Goal: Information Seeking & Learning: Learn about a topic

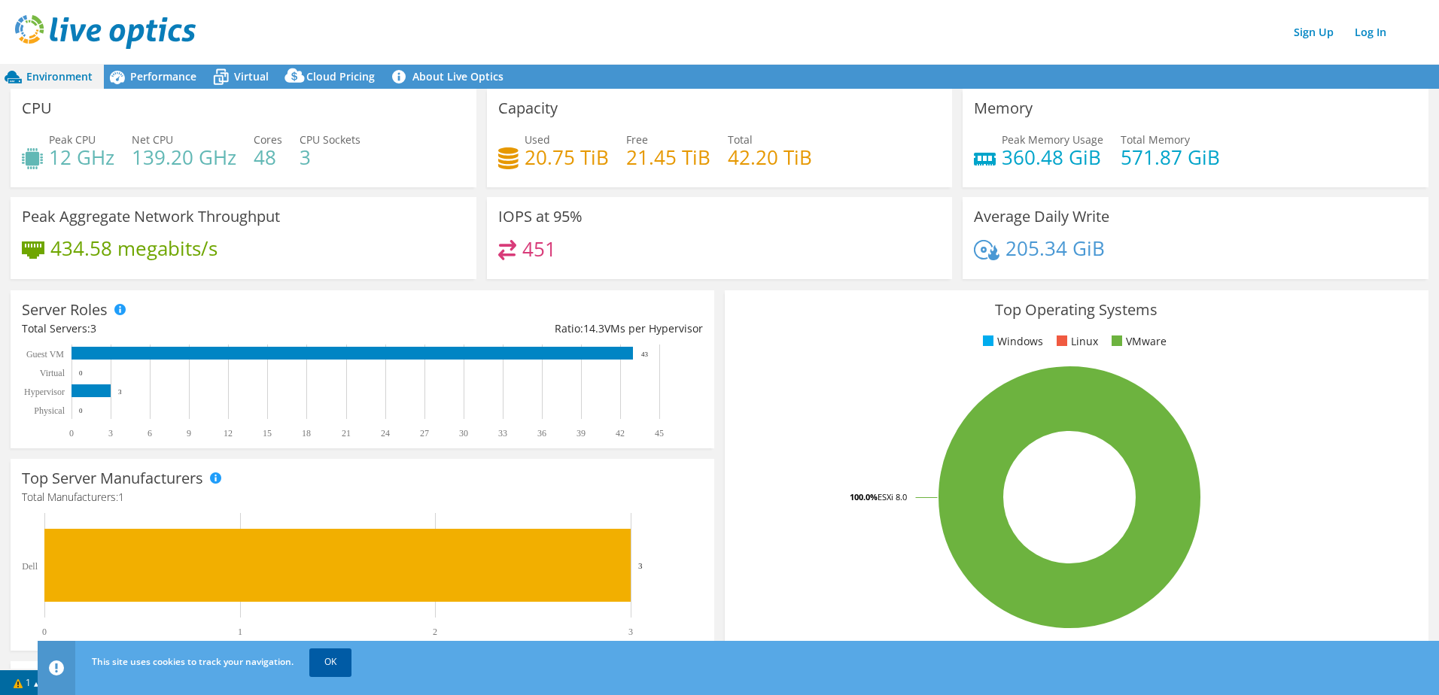
click at [325, 662] on link "OK" at bounding box center [330, 662] width 42 height 27
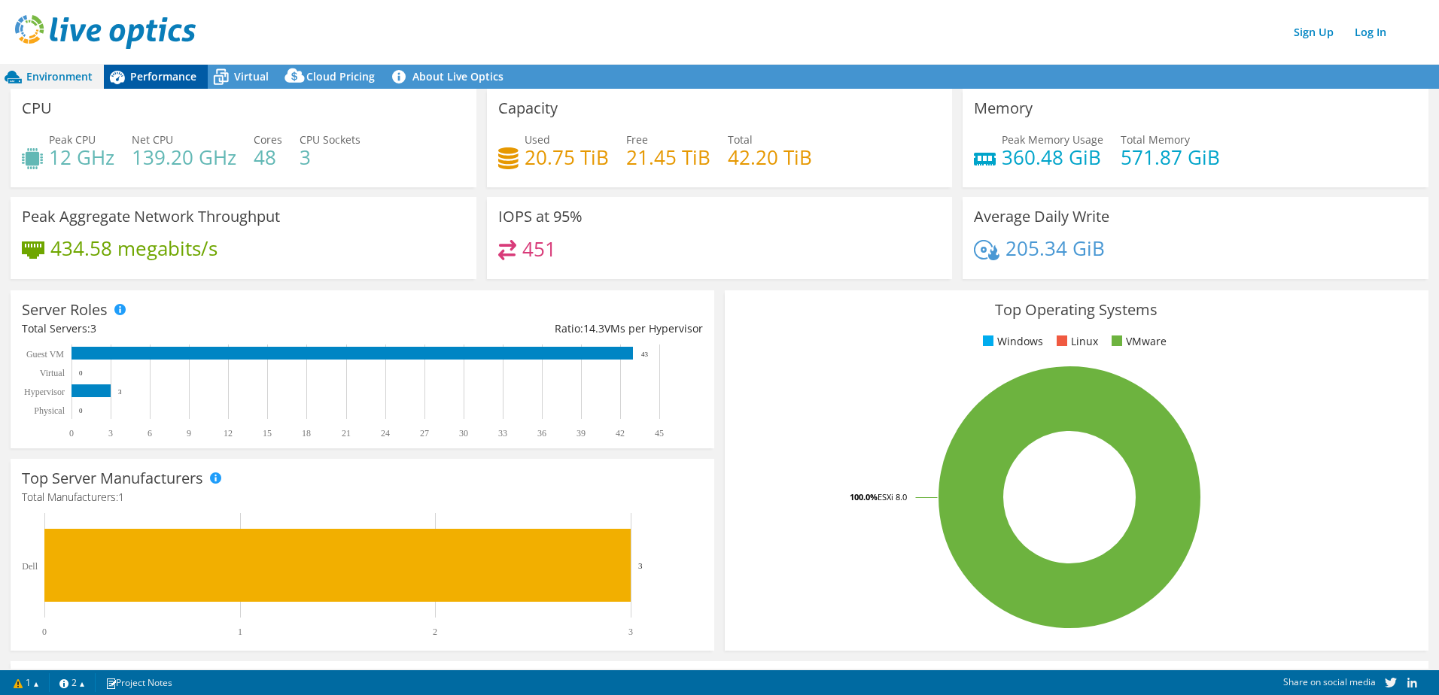
click at [175, 72] on span "Performance" at bounding box center [163, 76] width 66 height 14
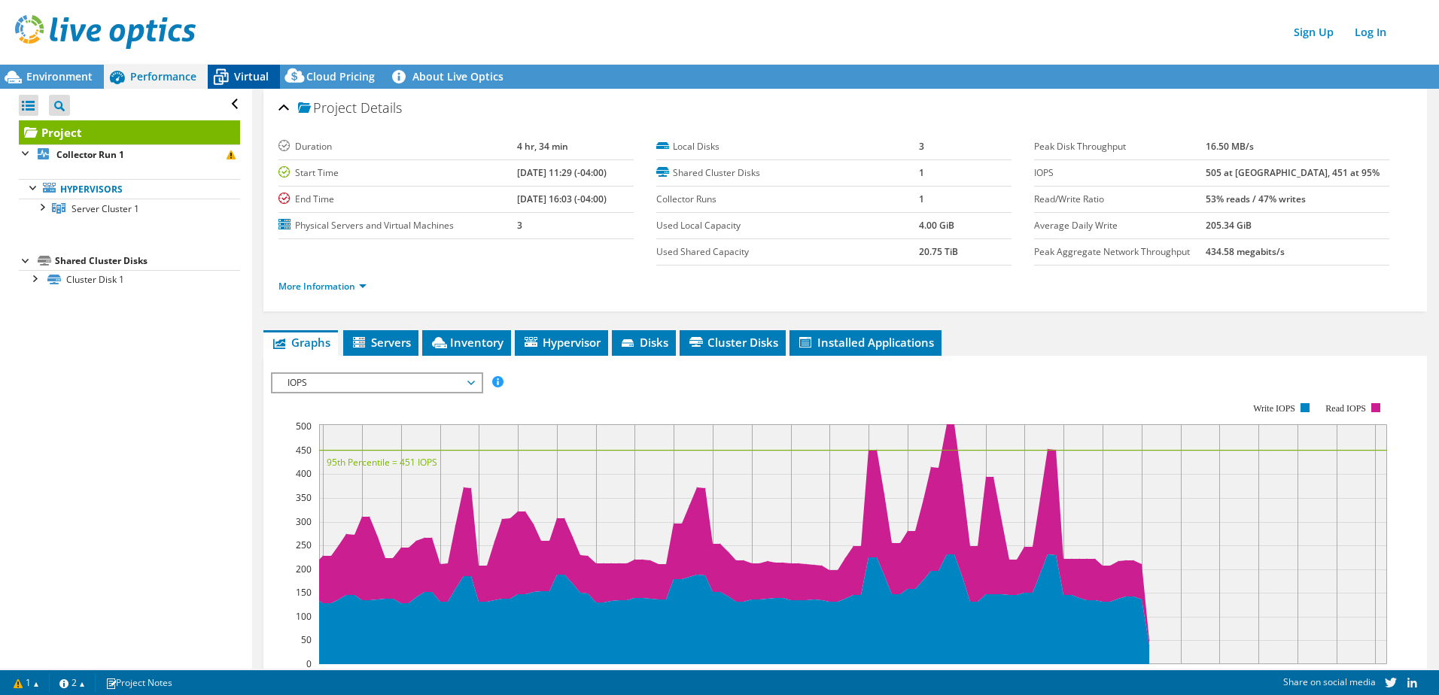
click at [223, 78] on icon at bounding box center [221, 77] width 26 height 26
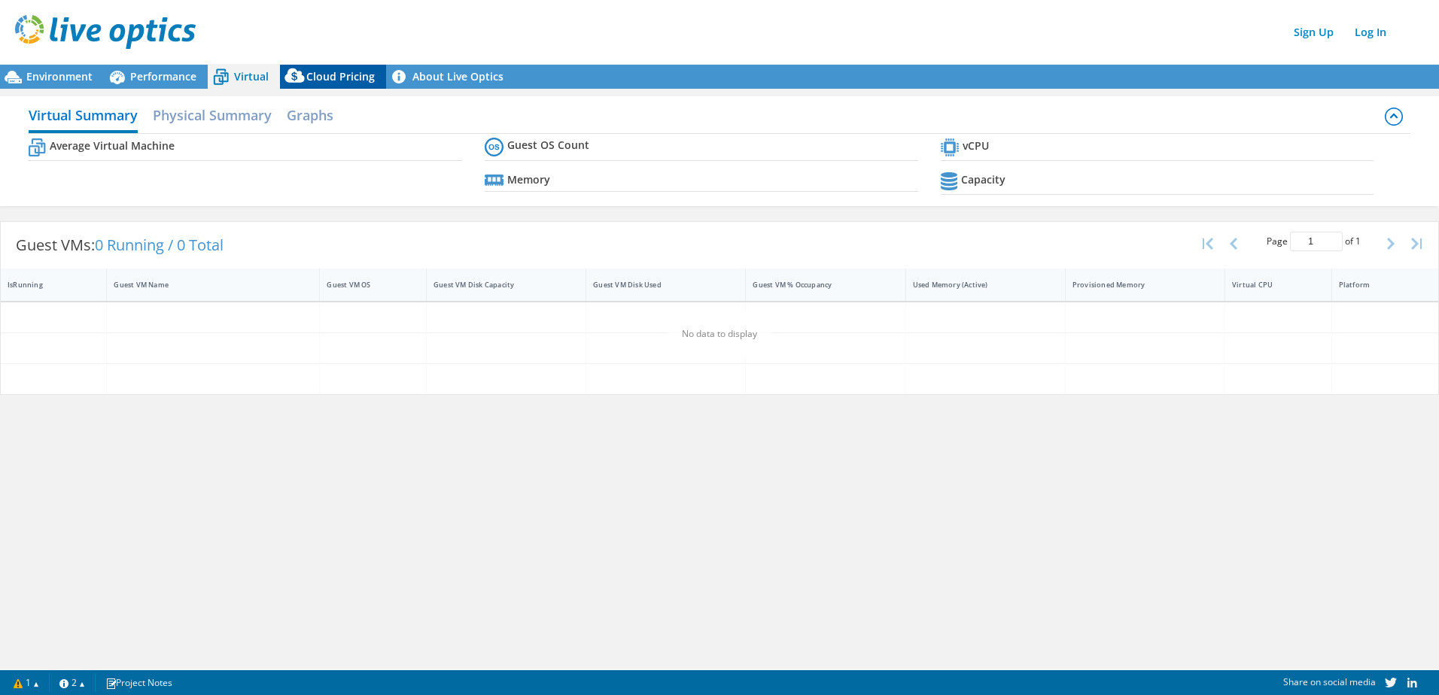
click at [326, 73] on span "Cloud Pricing" at bounding box center [340, 76] width 68 height 14
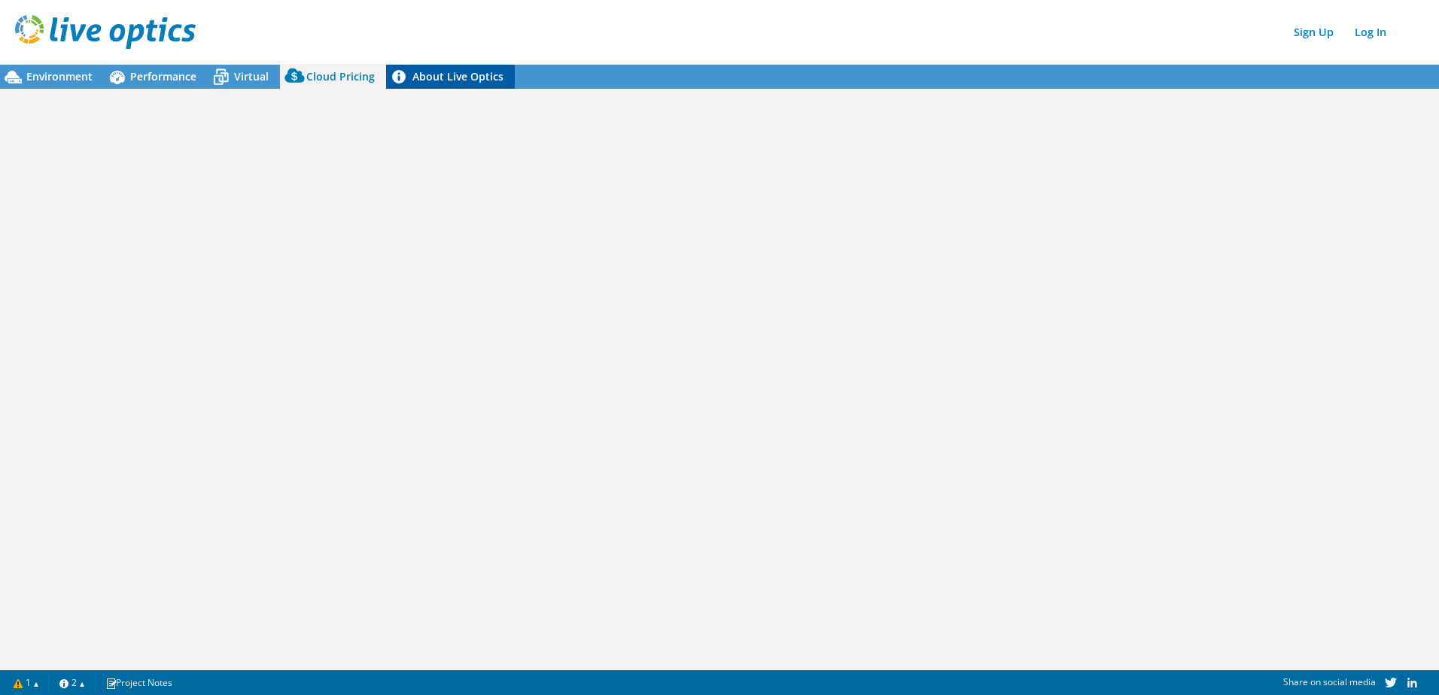
click at [437, 72] on link "About Live Optics" at bounding box center [450, 77] width 129 height 24
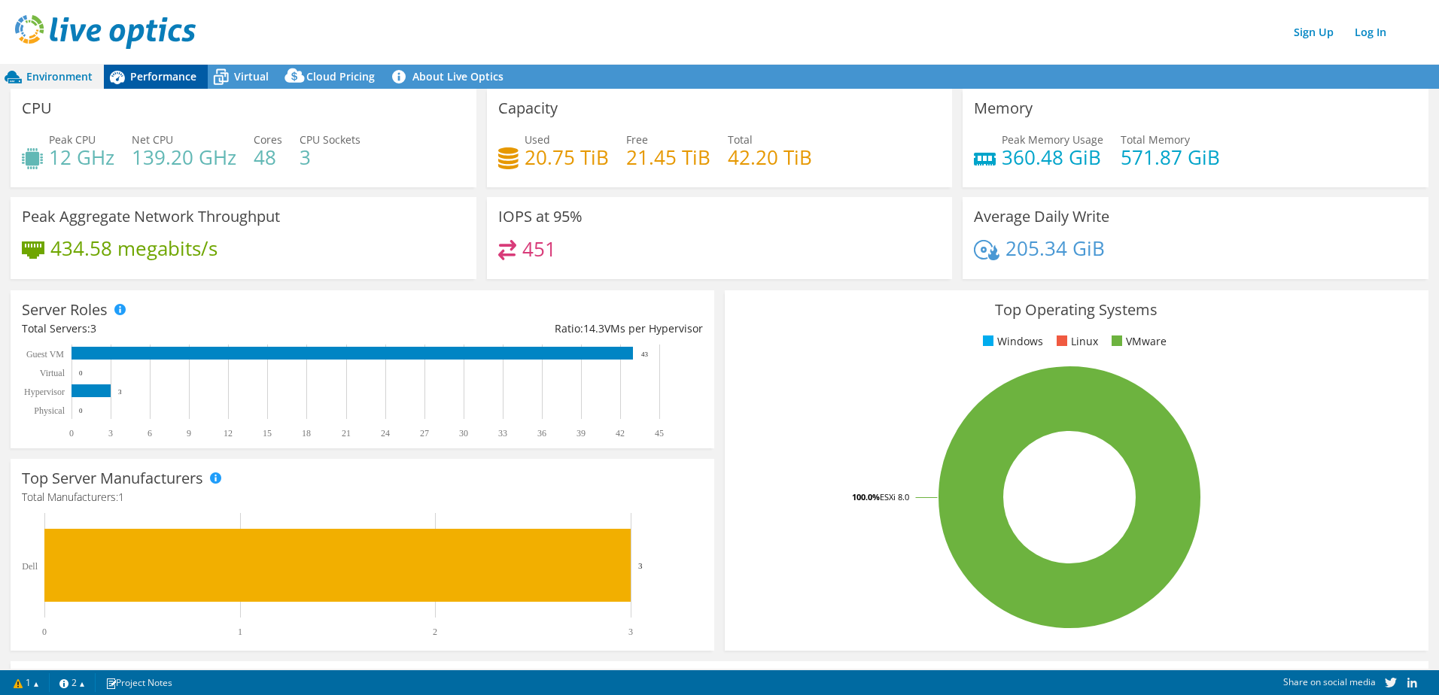
click at [158, 81] on span "Performance" at bounding box center [163, 76] width 66 height 14
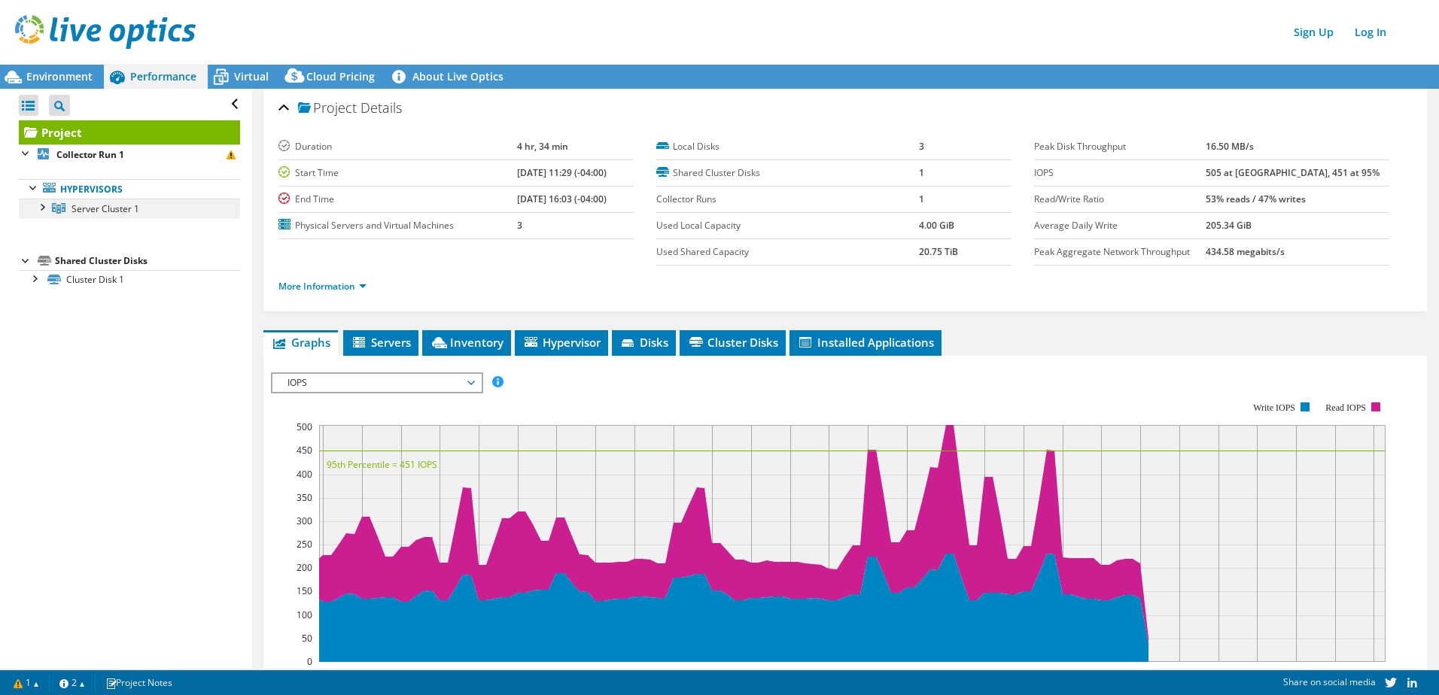
click at [45, 202] on div at bounding box center [41, 206] width 15 height 15
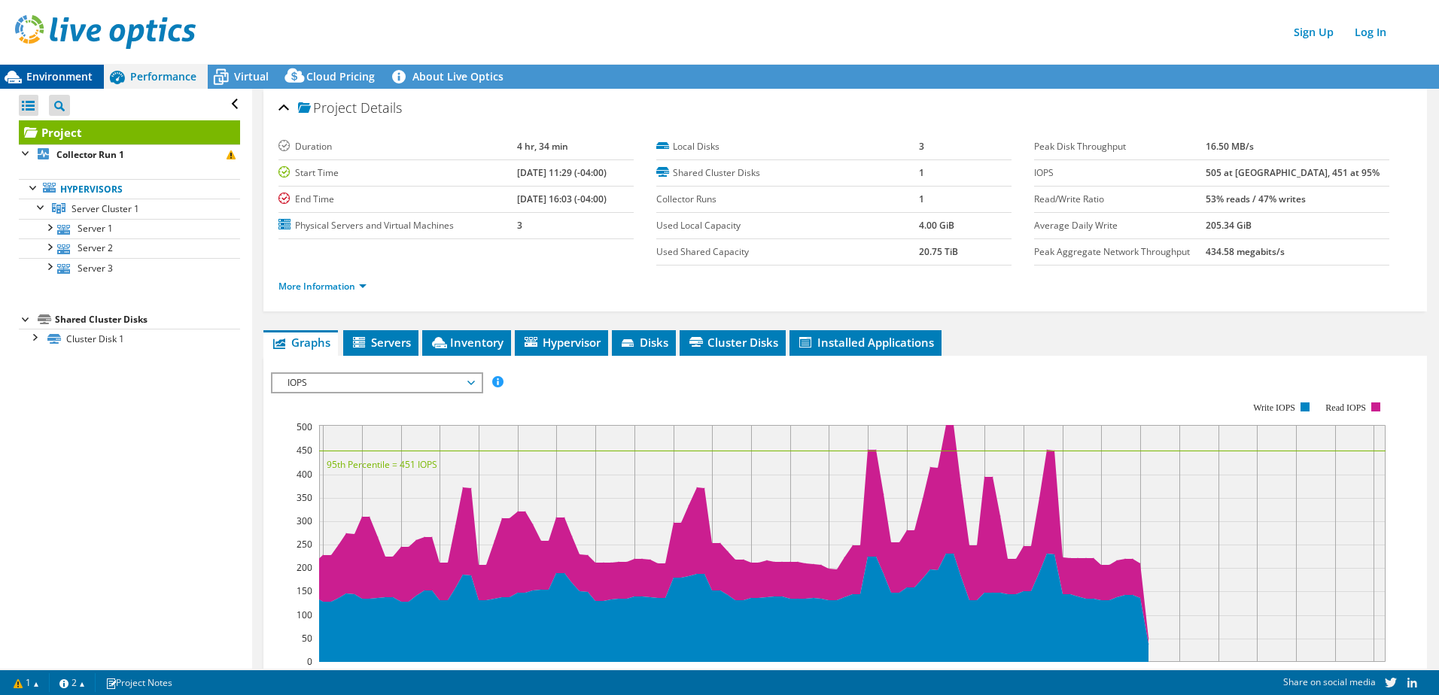
click at [78, 77] on span "Environment" at bounding box center [59, 76] width 66 height 14
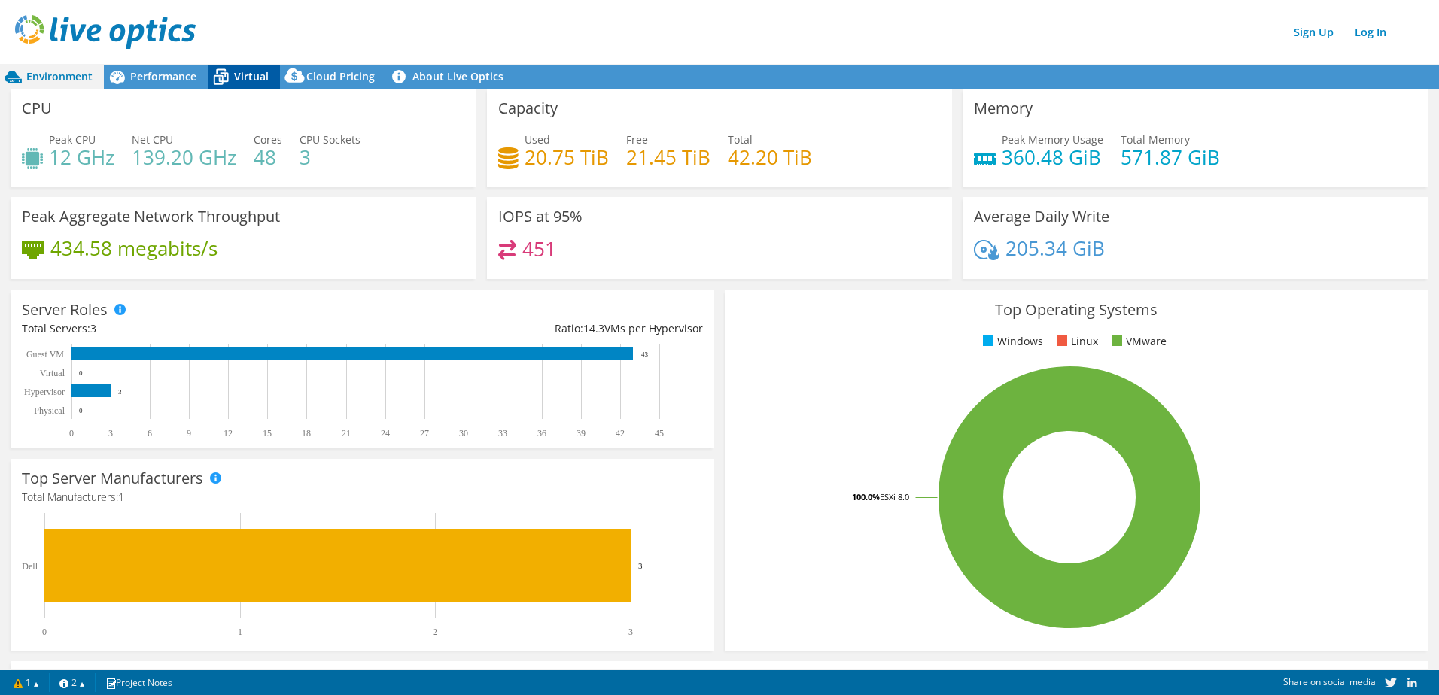
click at [228, 75] on icon at bounding box center [221, 77] width 26 height 26
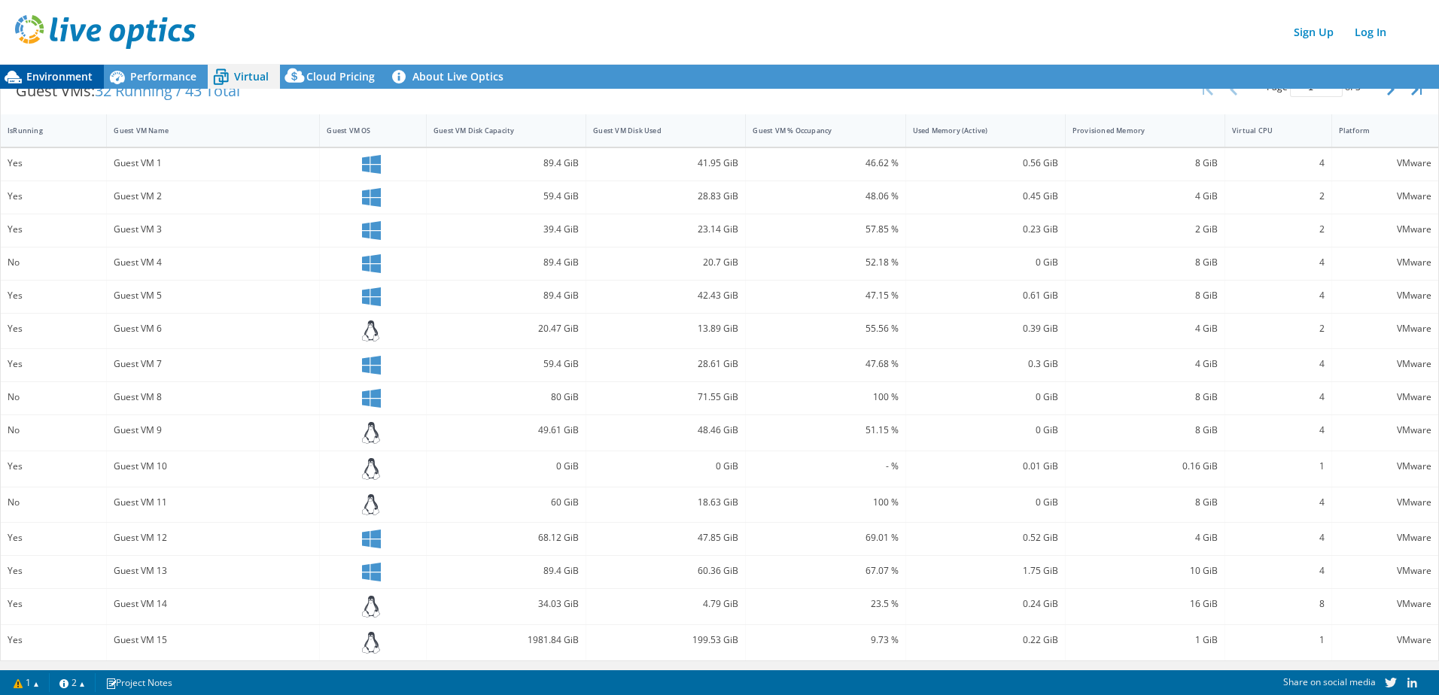
click at [53, 69] on span "Environment" at bounding box center [59, 76] width 66 height 14
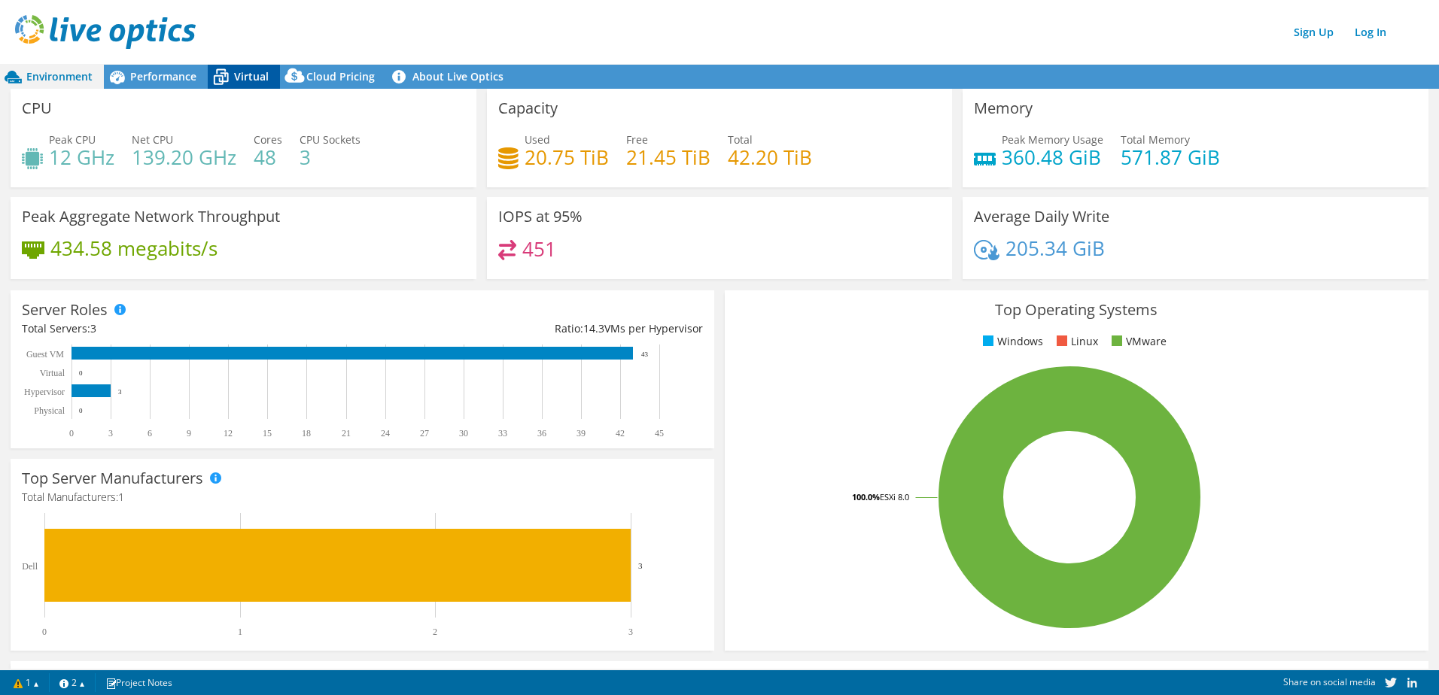
click at [230, 84] on icon at bounding box center [221, 77] width 26 height 26
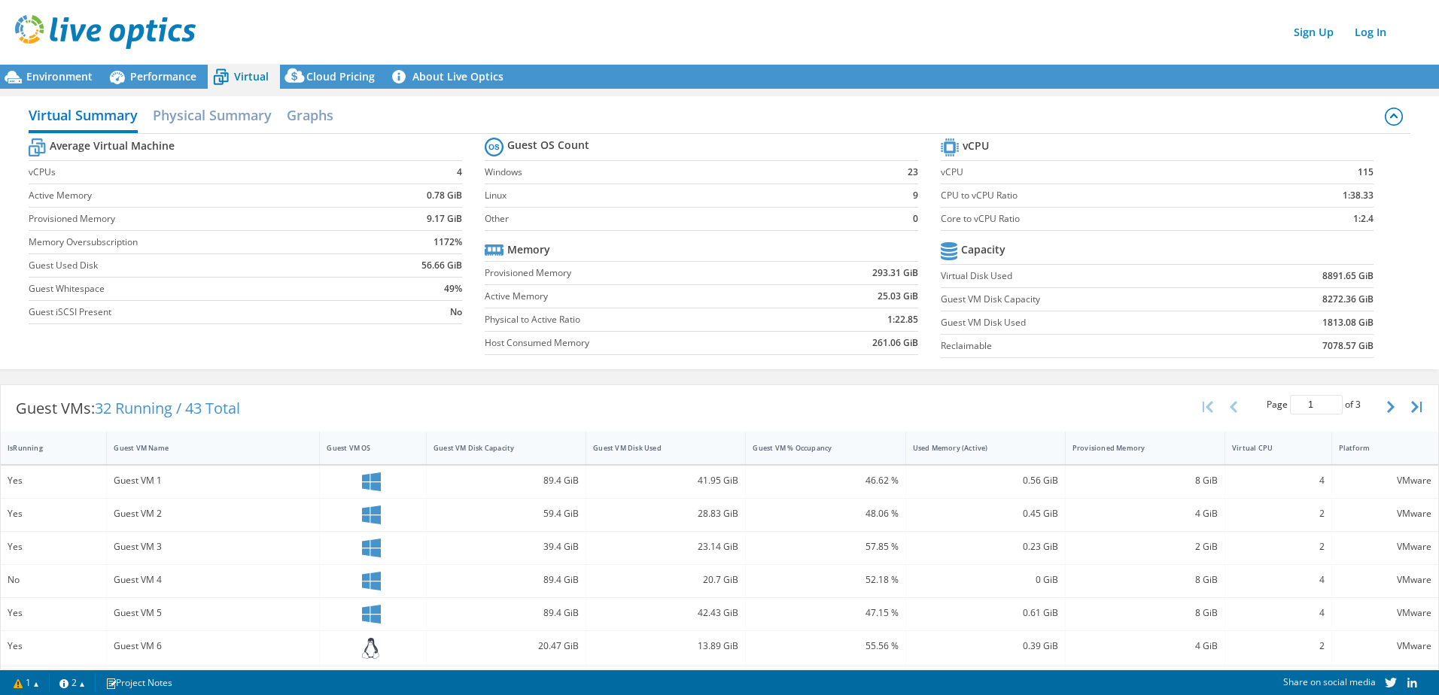
scroll to position [217, 0]
click at [231, 118] on h2 "Physical Summary" at bounding box center [212, 116] width 119 height 33
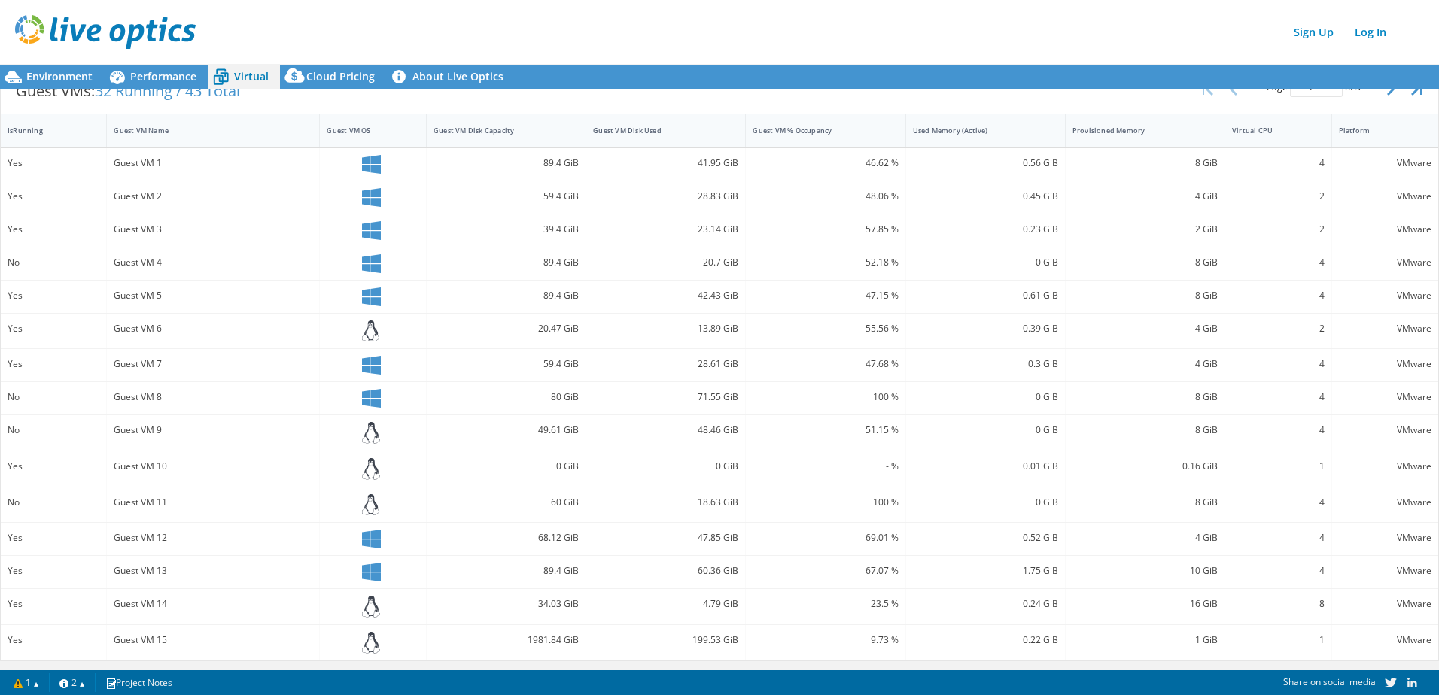
scroll to position [0, 0]
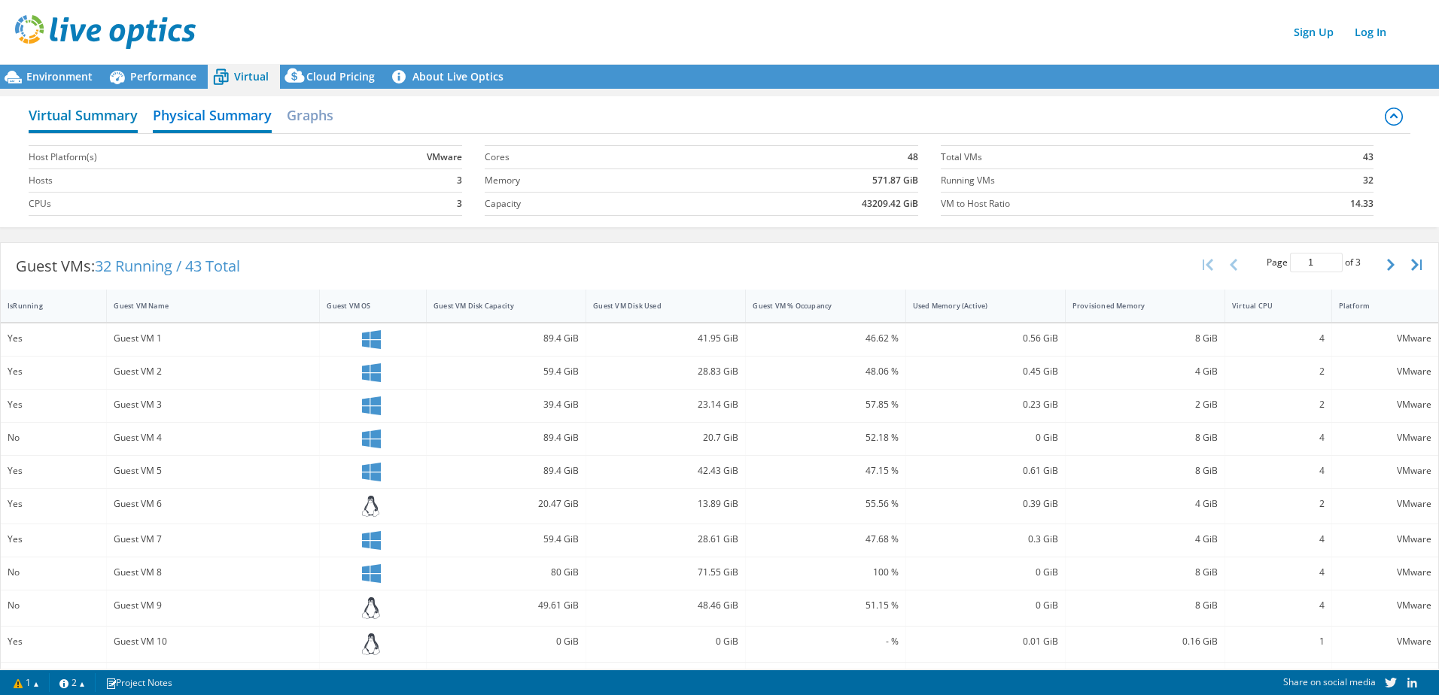
click at [88, 117] on h2 "Virtual Summary" at bounding box center [83, 116] width 109 height 33
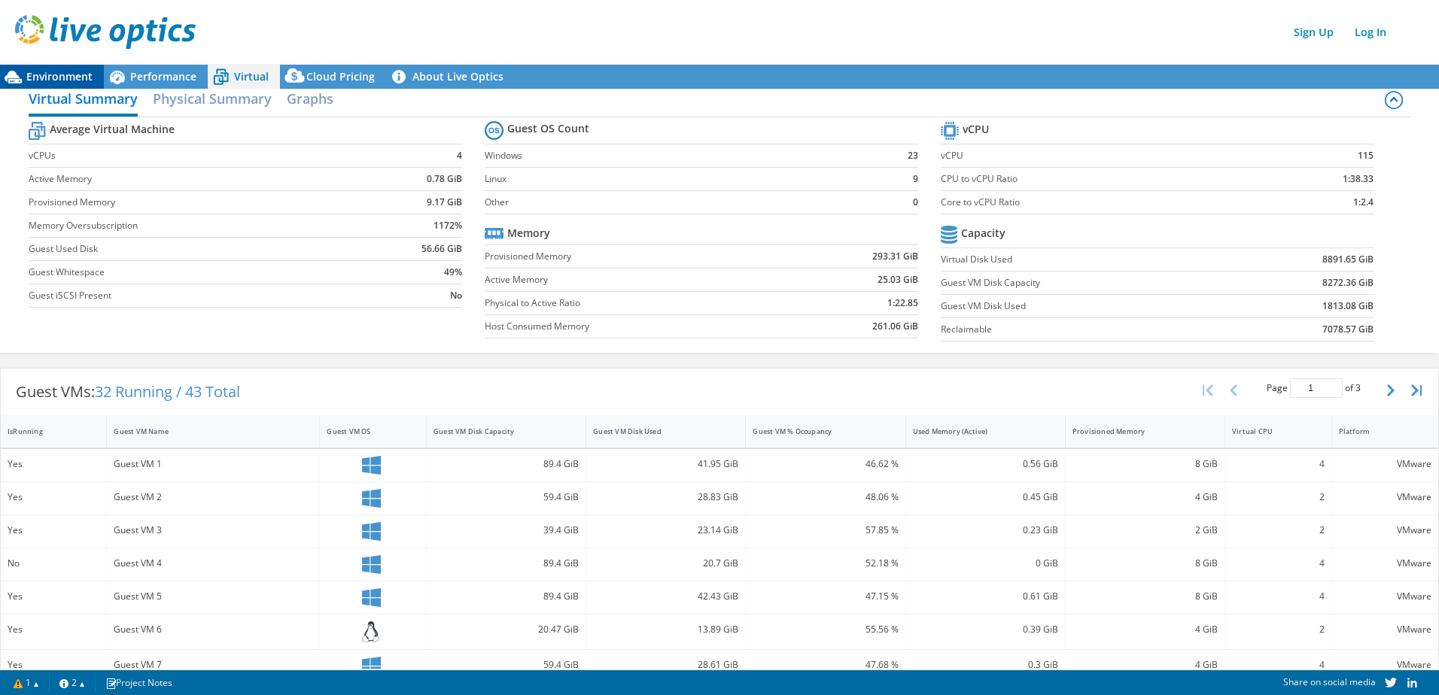
click at [65, 75] on span "Environment" at bounding box center [59, 76] width 66 height 14
